Goal: Task Accomplishment & Management: Manage account settings

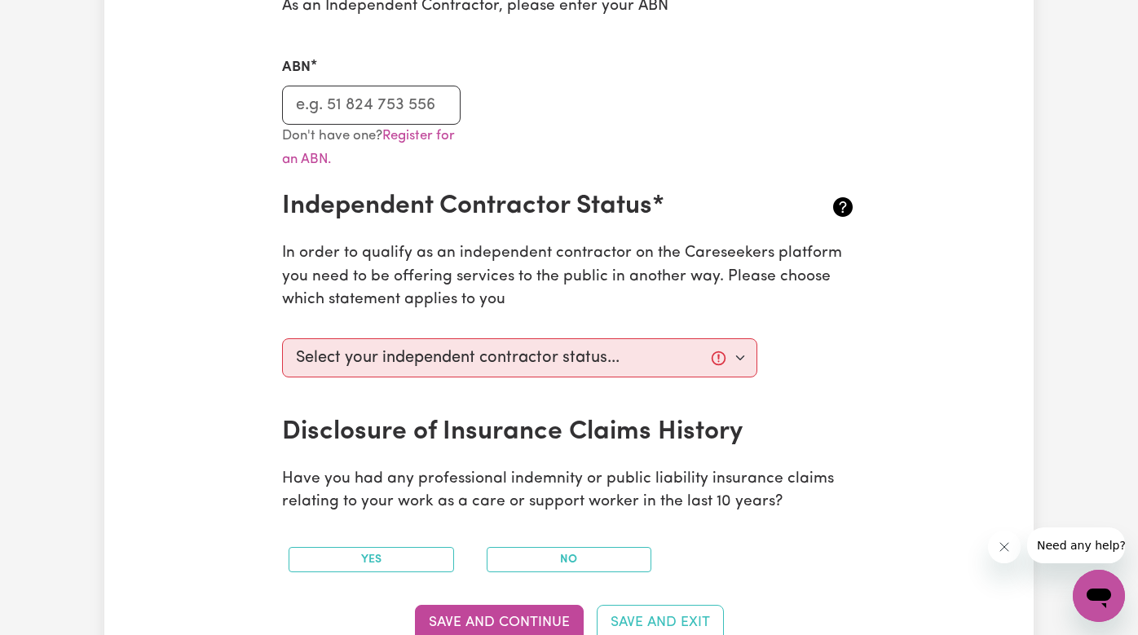
scroll to position [461, 0]
click at [287, 106] on input "ABN" at bounding box center [371, 105] width 179 height 39
type input "89270791951"
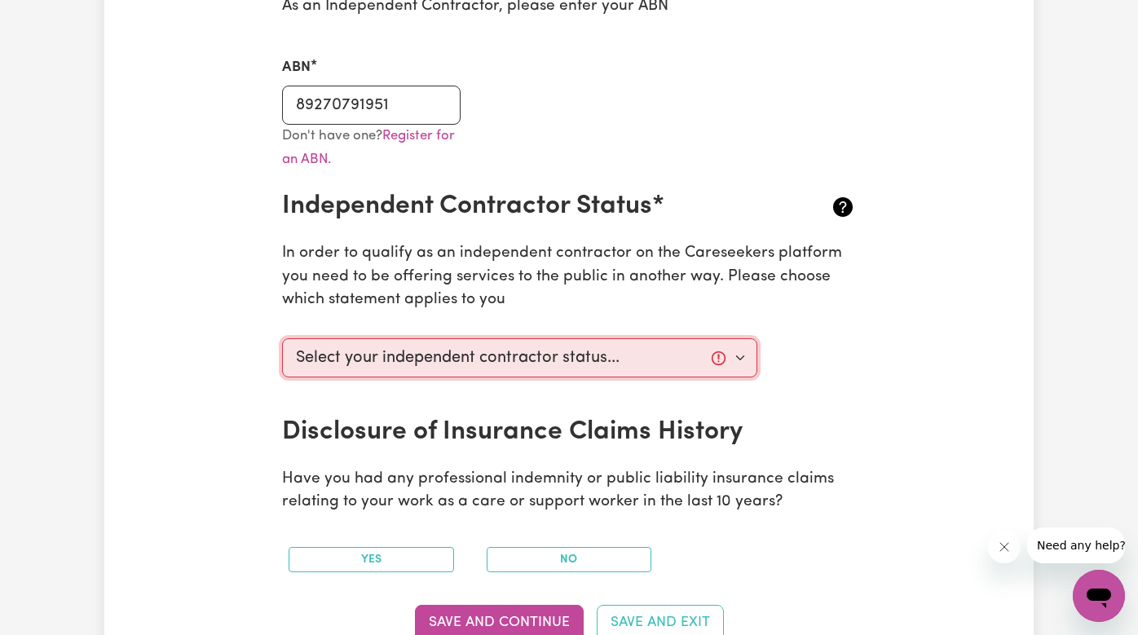
select select "I am providing services by being employed by an organisation"
click option "I am providing services by being employed by an organisation" at bounding box center [0, 0] width 0 height 0
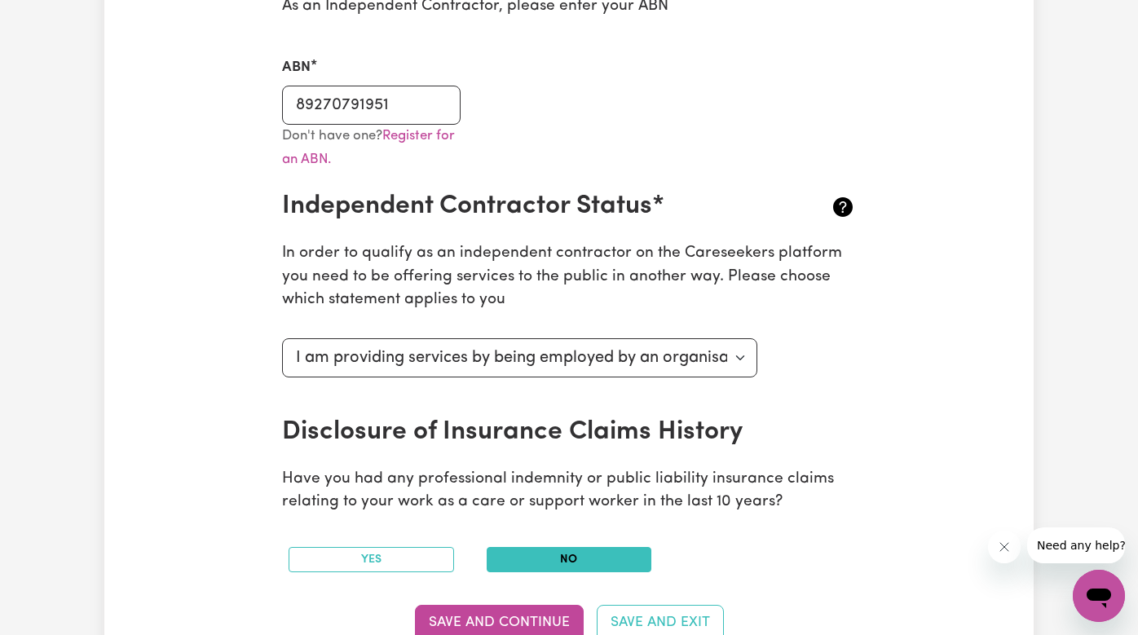
click at [517, 547] on button "No" at bounding box center [569, 559] width 165 height 25
click at [493, 605] on button "Save and Continue" at bounding box center [499, 623] width 169 height 36
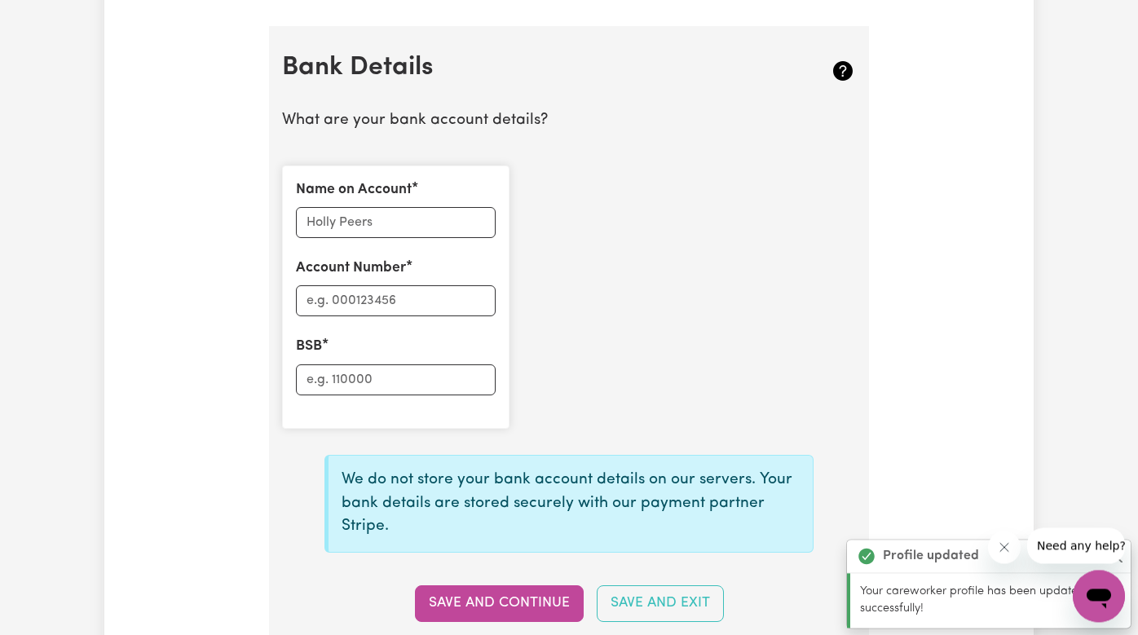
scroll to position [1123, 0]
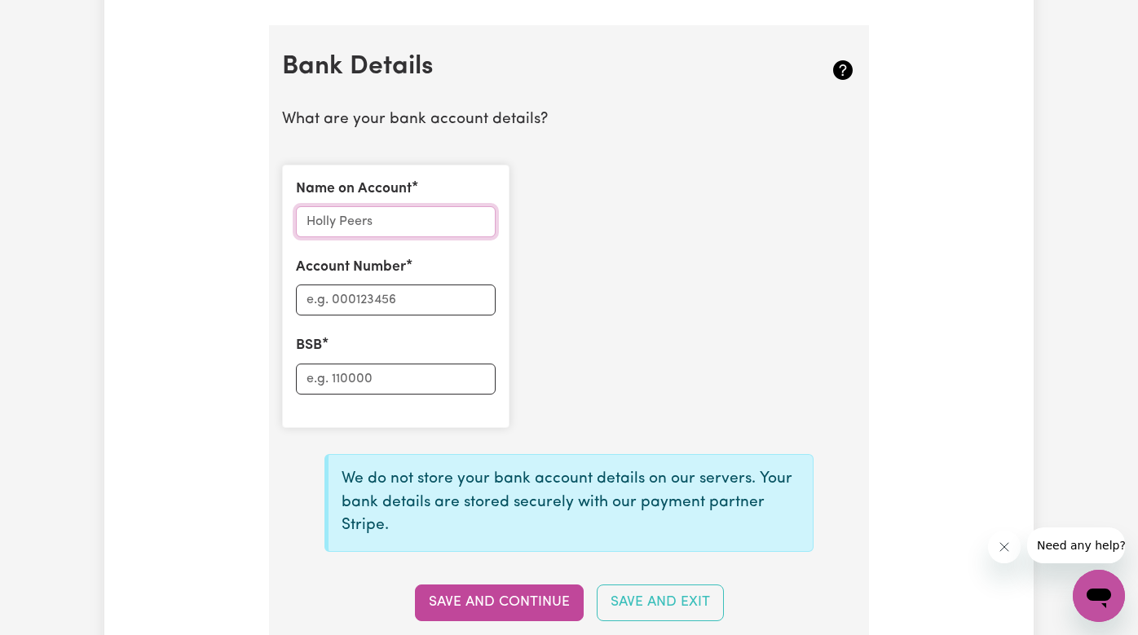
click at [312, 206] on input "Name on Account" at bounding box center [396, 221] width 200 height 31
type input "n"
type input "[PERSON_NAME]"
click at [312, 284] on input "Account Number" at bounding box center [396, 299] width 200 height 31
type input "37790514"
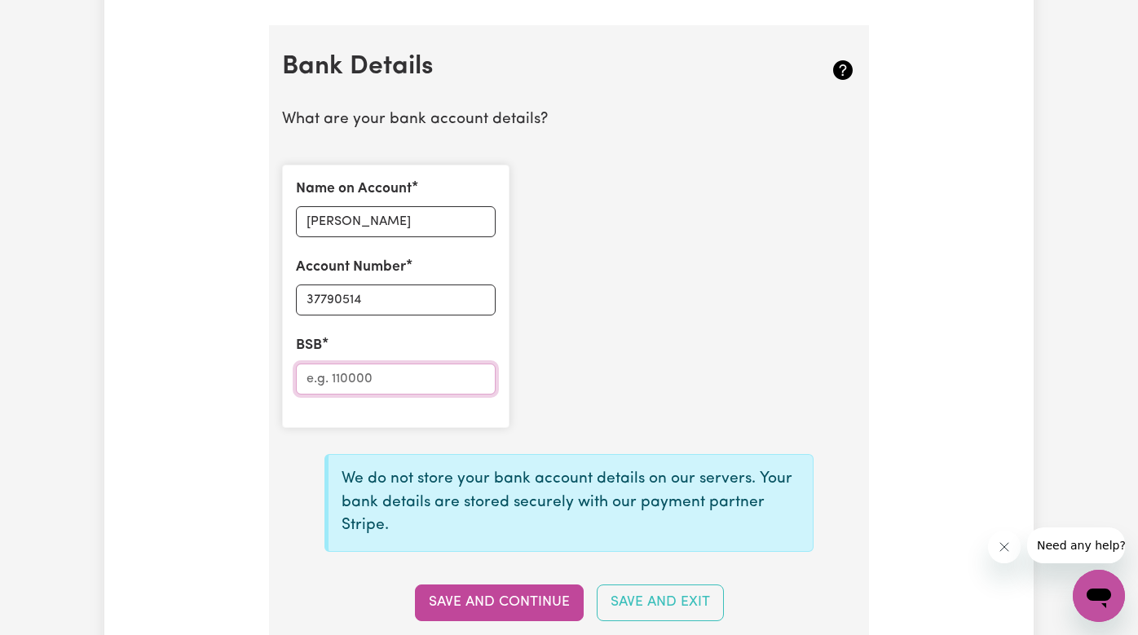
click at [296, 364] on input "BSB" at bounding box center [396, 379] width 200 height 31
type input "062948"
click at [439, 584] on button "Save and Continue" at bounding box center [499, 602] width 169 height 36
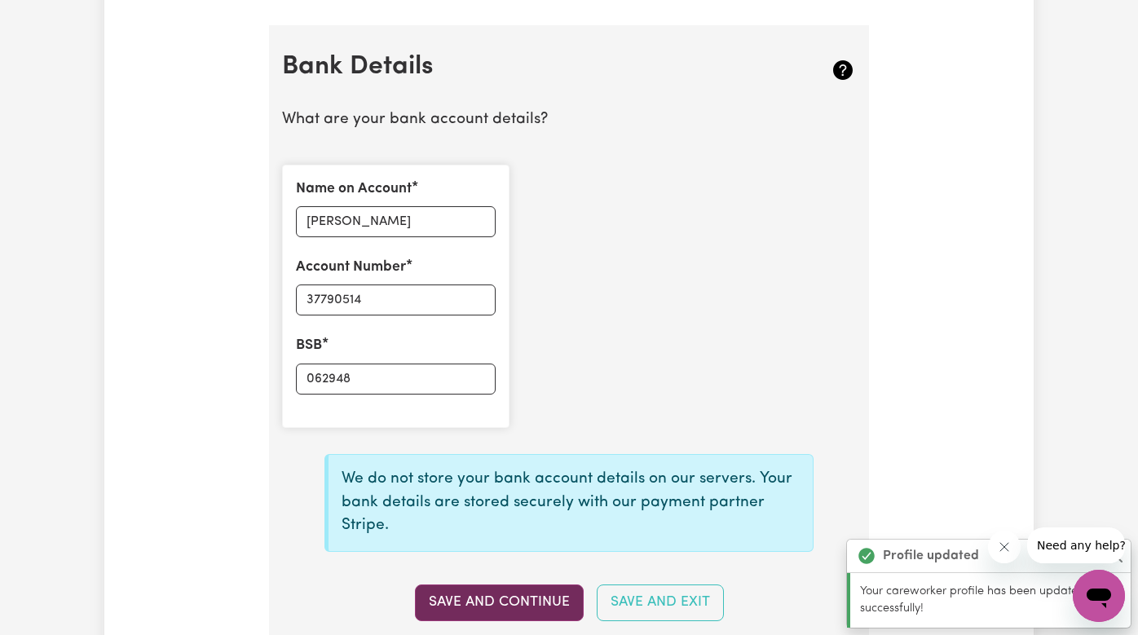
type input "****0514"
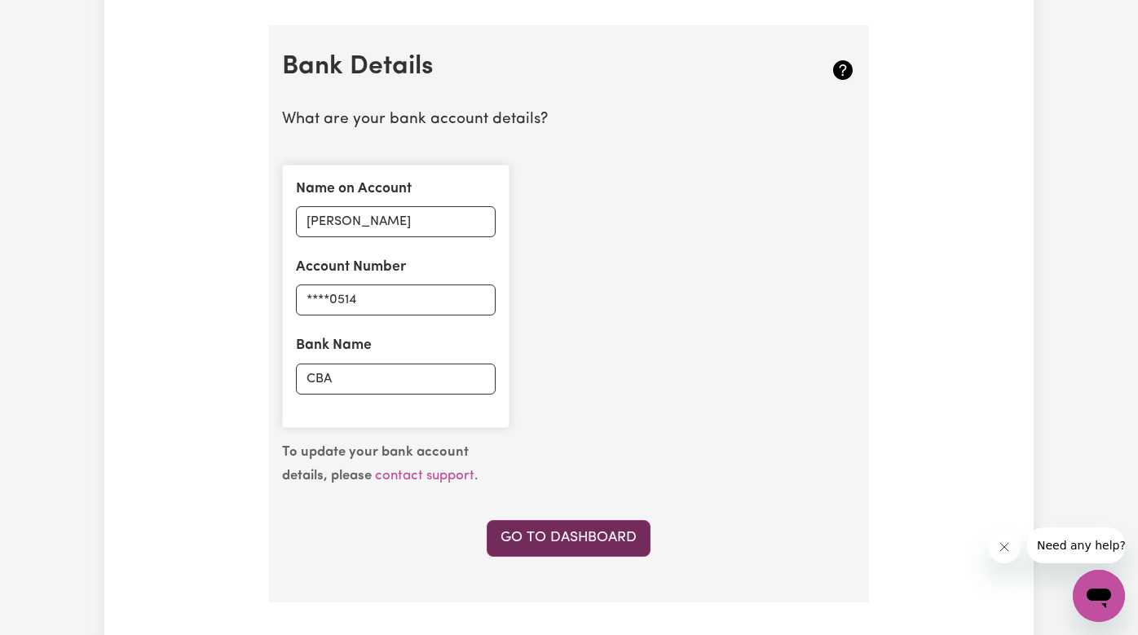
click at [538, 520] on link "Go to Dashboard" at bounding box center [569, 538] width 164 height 36
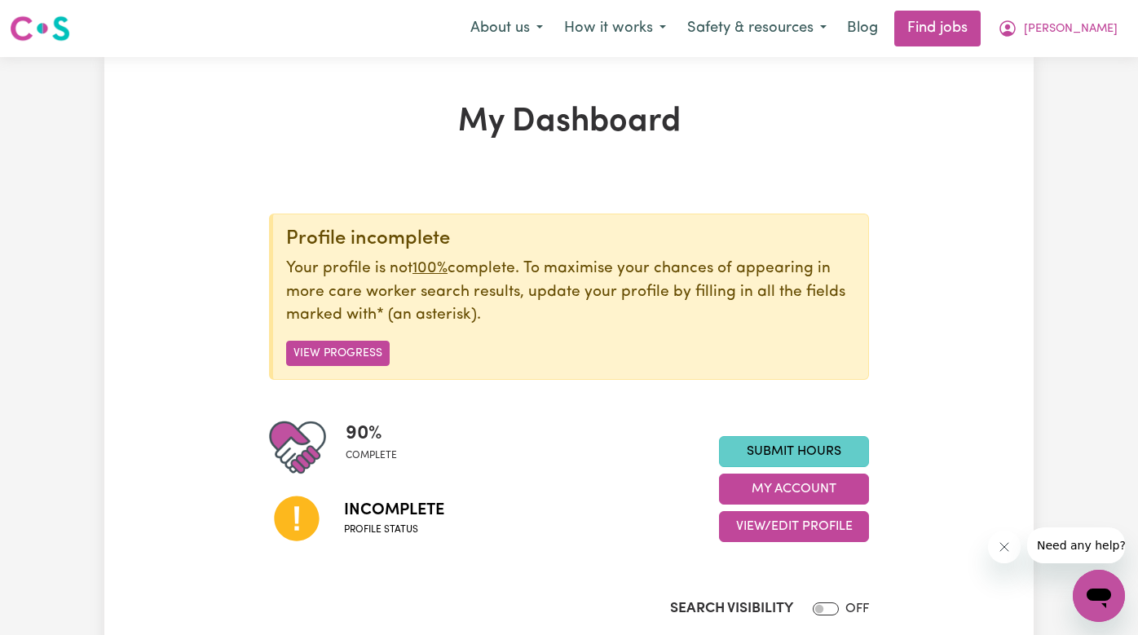
click at [785, 465] on link "Submit Hours" at bounding box center [794, 451] width 150 height 31
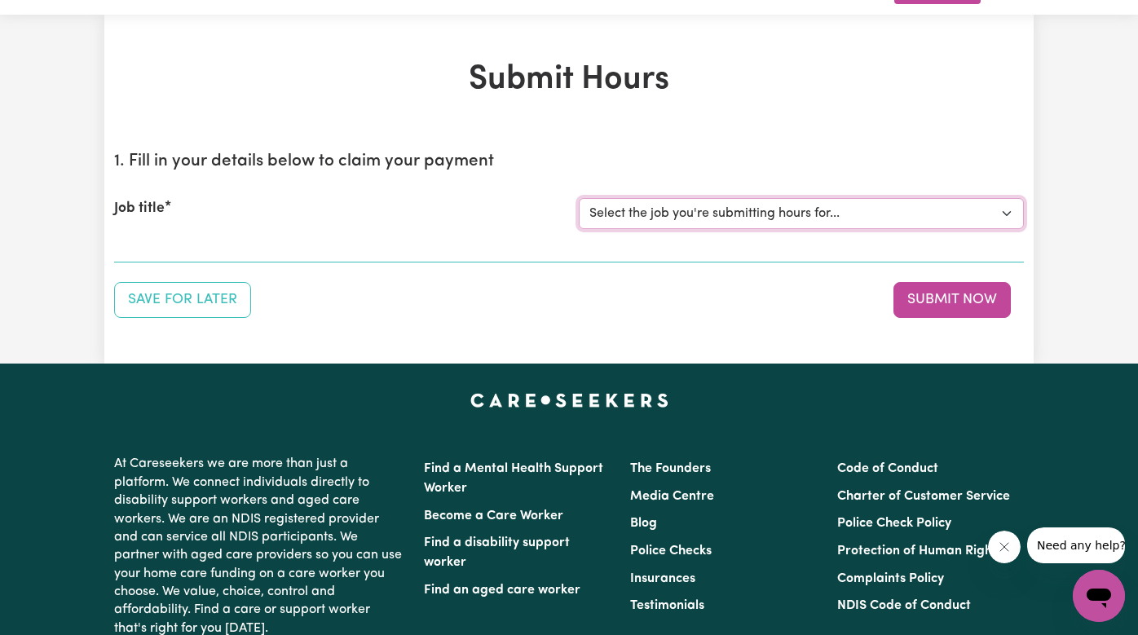
scroll to position [51, 0]
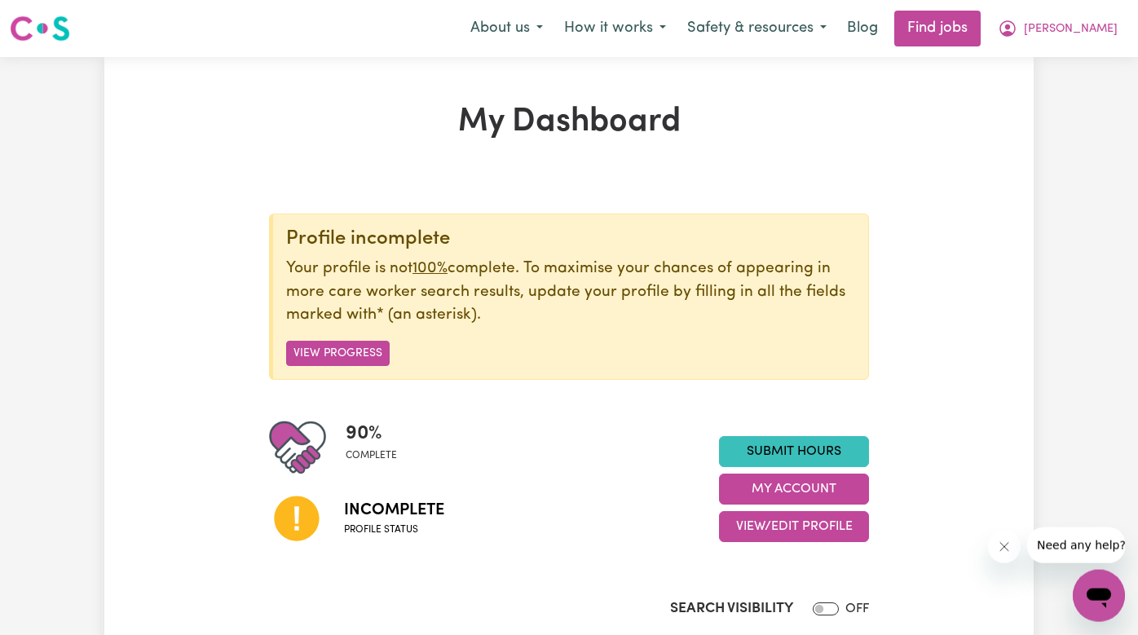
click at [344, 509] on span "Incomplete" at bounding box center [394, 510] width 100 height 24
click at [804, 491] on button "My Account" at bounding box center [794, 489] width 150 height 31
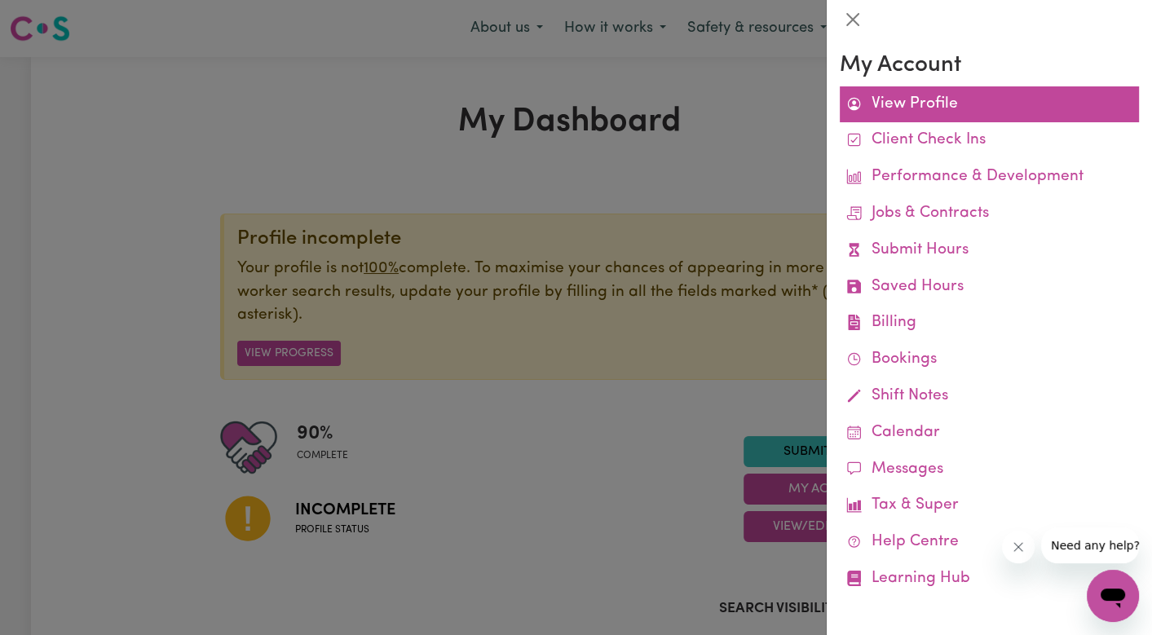
click at [903, 109] on link "View Profile" at bounding box center [989, 104] width 299 height 37
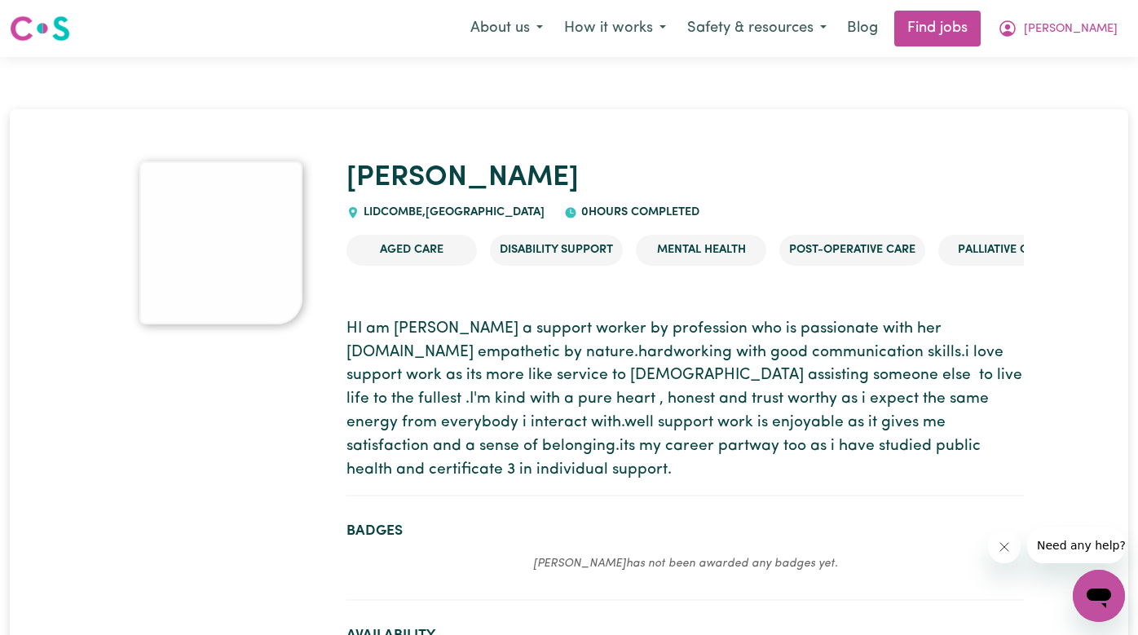
click at [415, 403] on p "HI am [PERSON_NAME] a support worker by profession who is passionate with her […" at bounding box center [684, 400] width 677 height 165
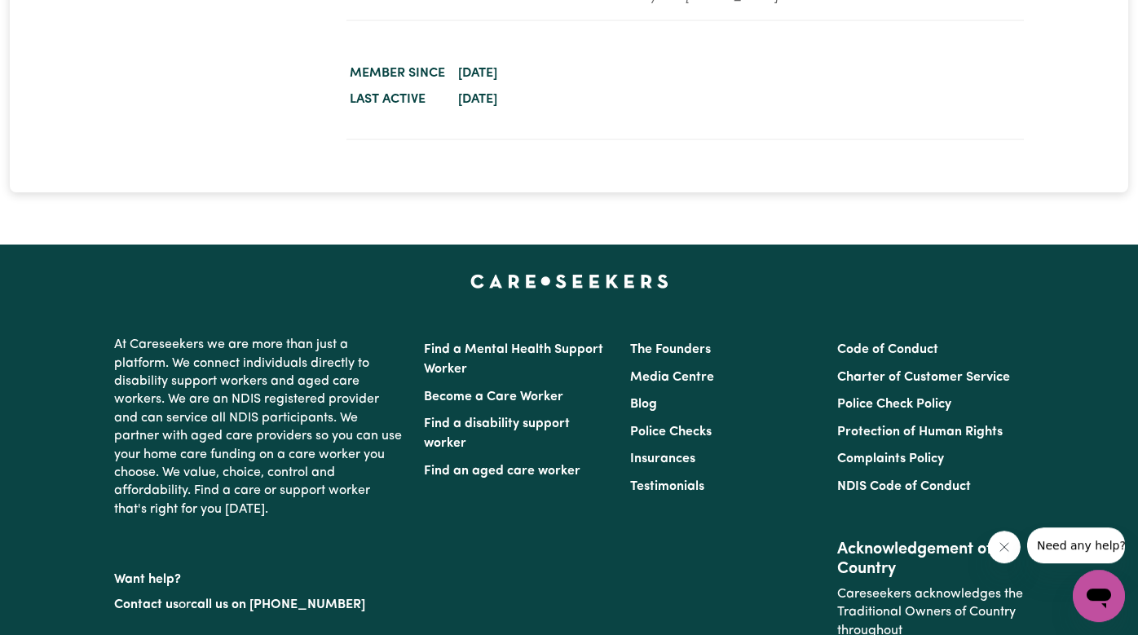
scroll to position [2752, 0]
